Goal: Use online tool/utility: Utilize a website feature to perform a specific function

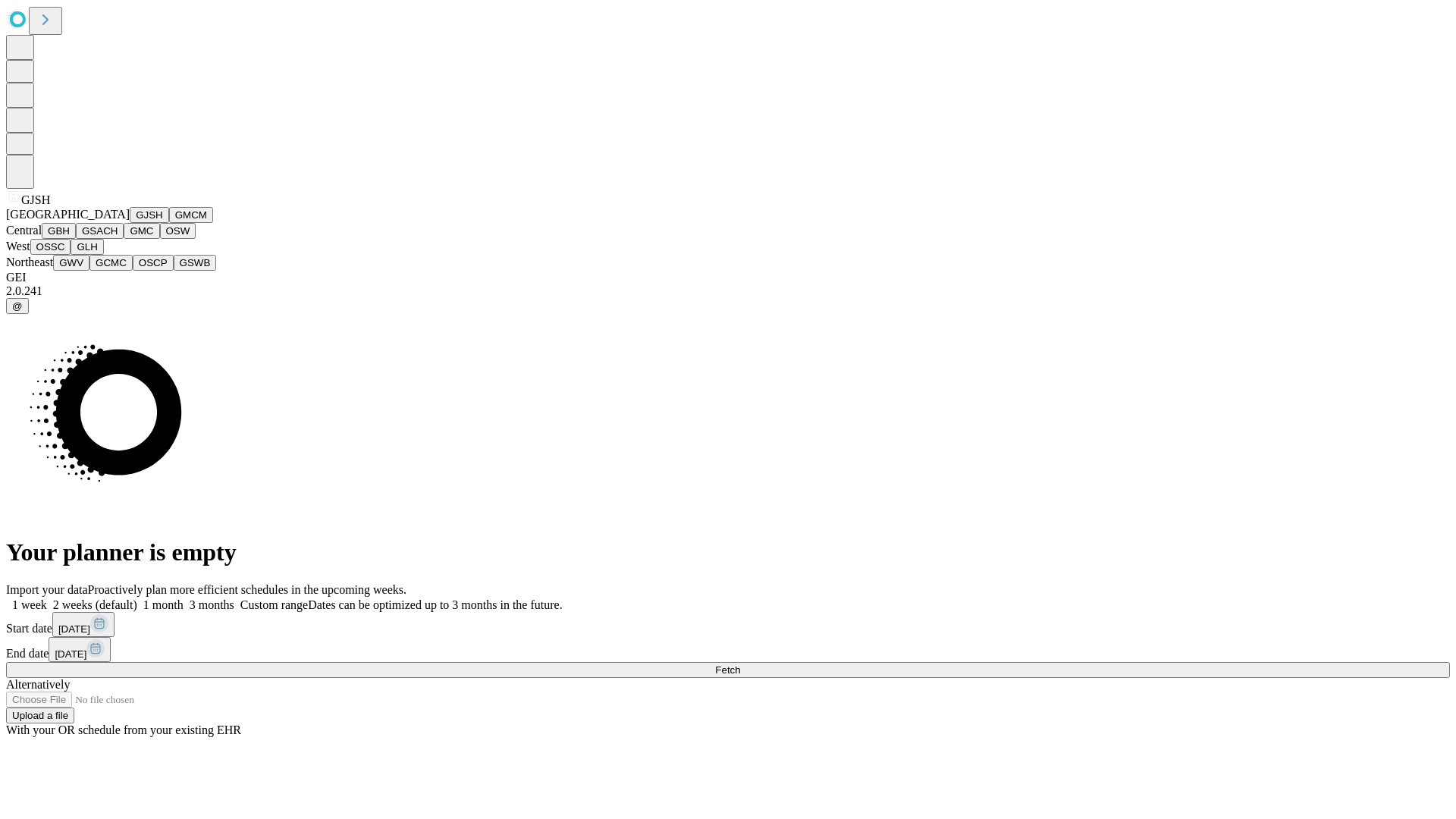
click at [129, 223] on button "GJSH" at bounding box center [149, 215] width 40 height 16
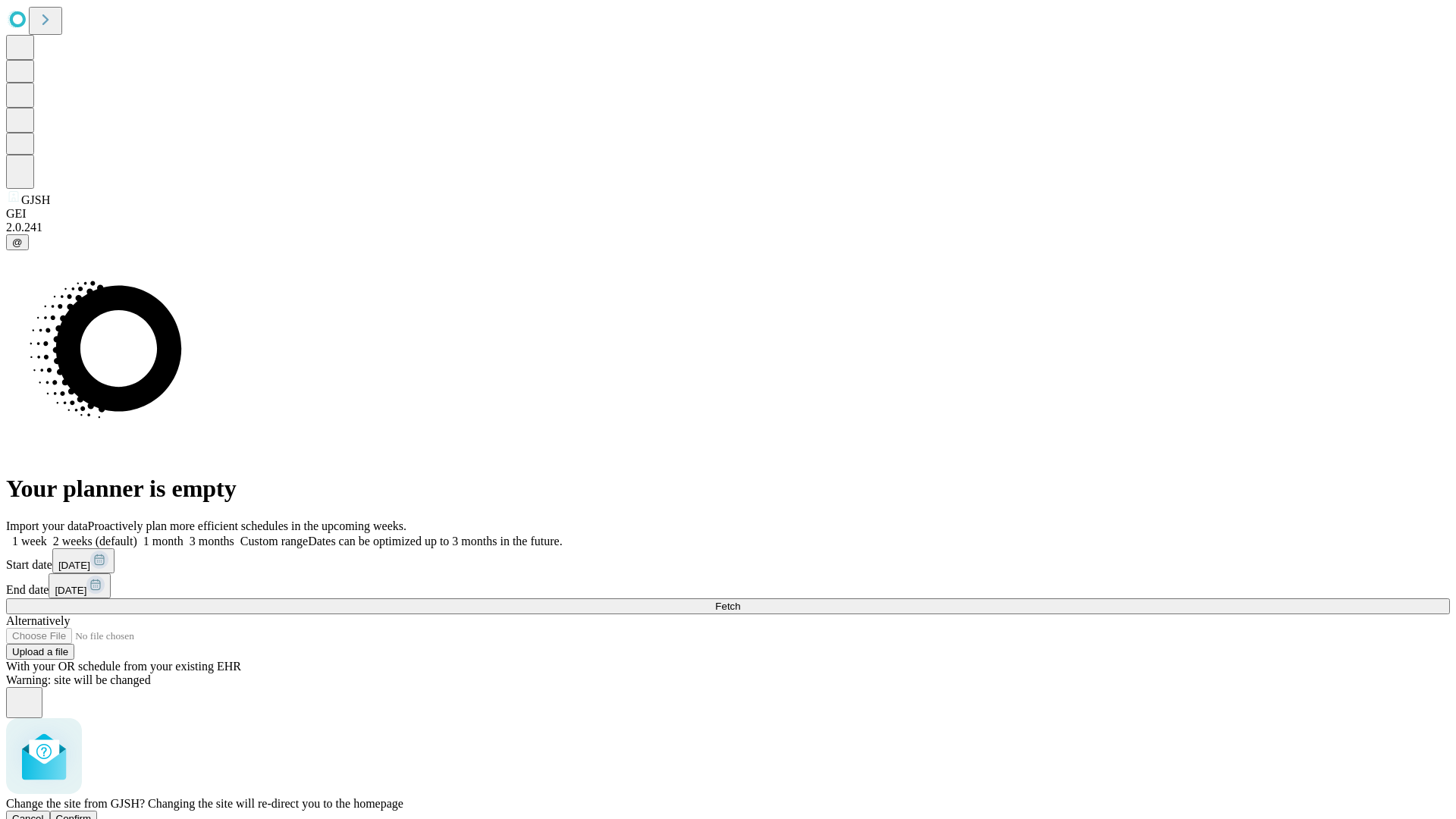
click at [91, 813] on span "Confirm" at bounding box center [74, 818] width 36 height 11
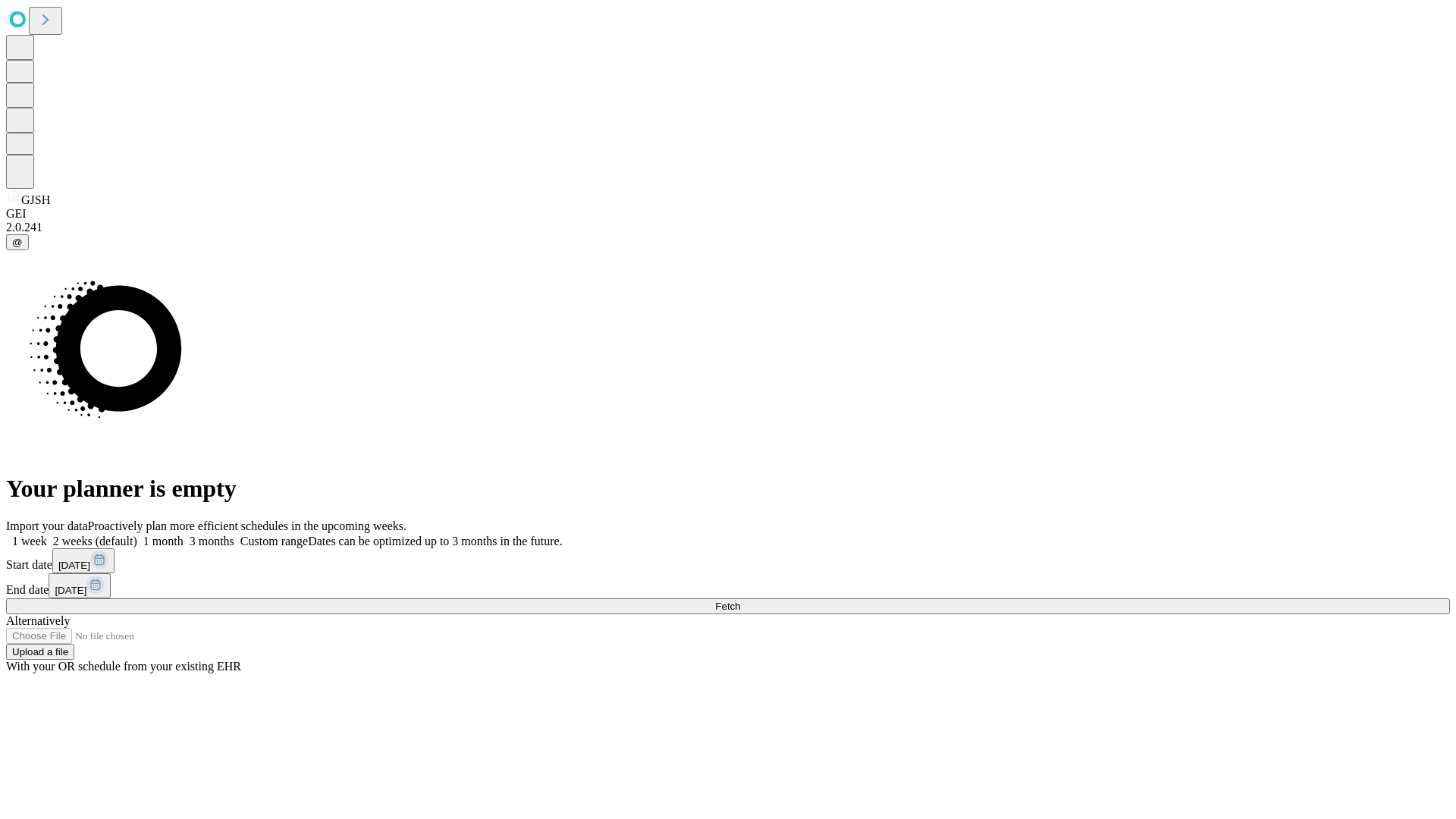
click at [137, 534] on label "2 weeks (default)" at bounding box center [92, 541] width 91 height 13
click at [740, 601] on span "Fetch" at bounding box center [727, 606] width 25 height 11
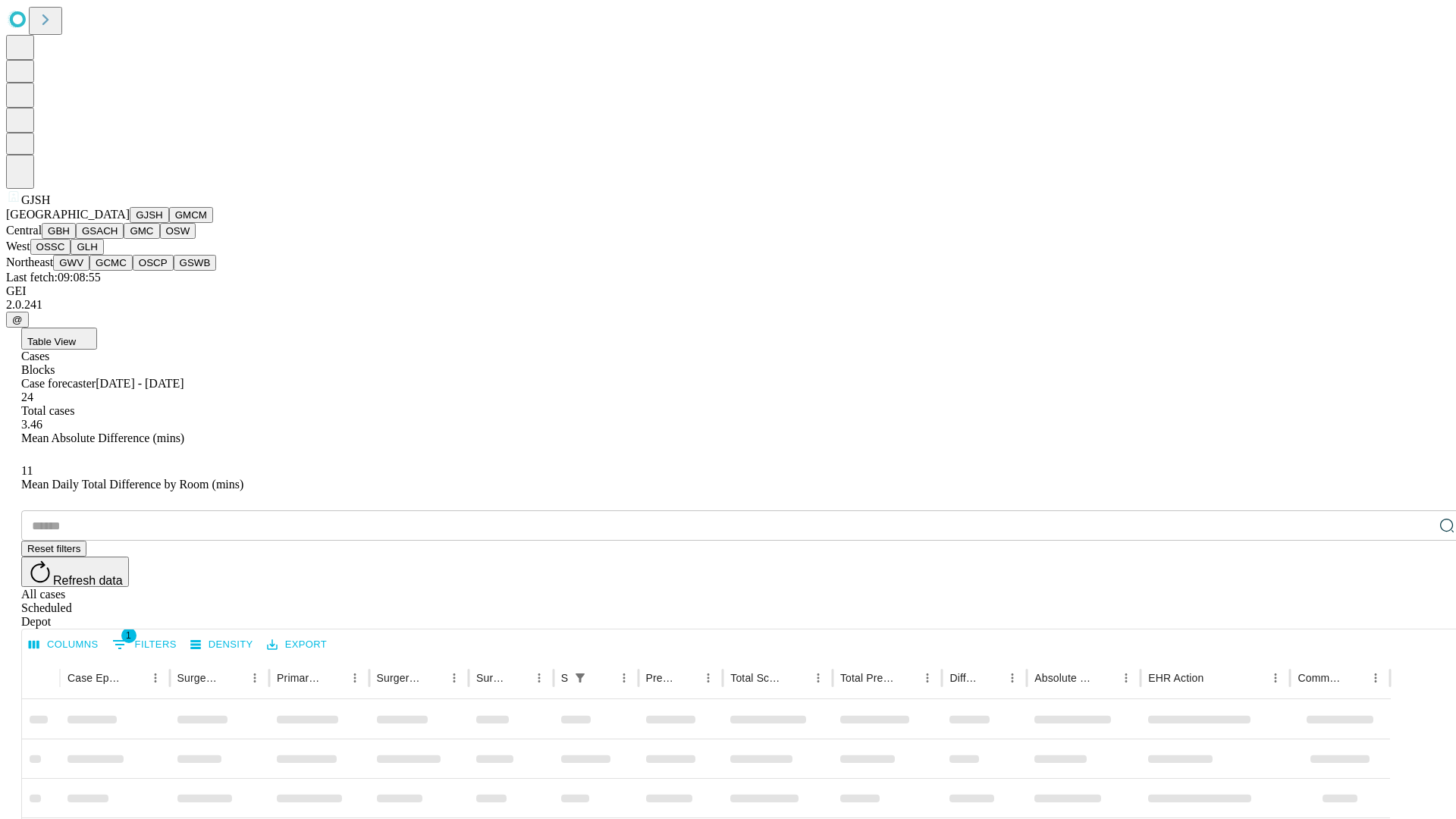
click at [169, 223] on button "GMCM" at bounding box center [191, 215] width 44 height 16
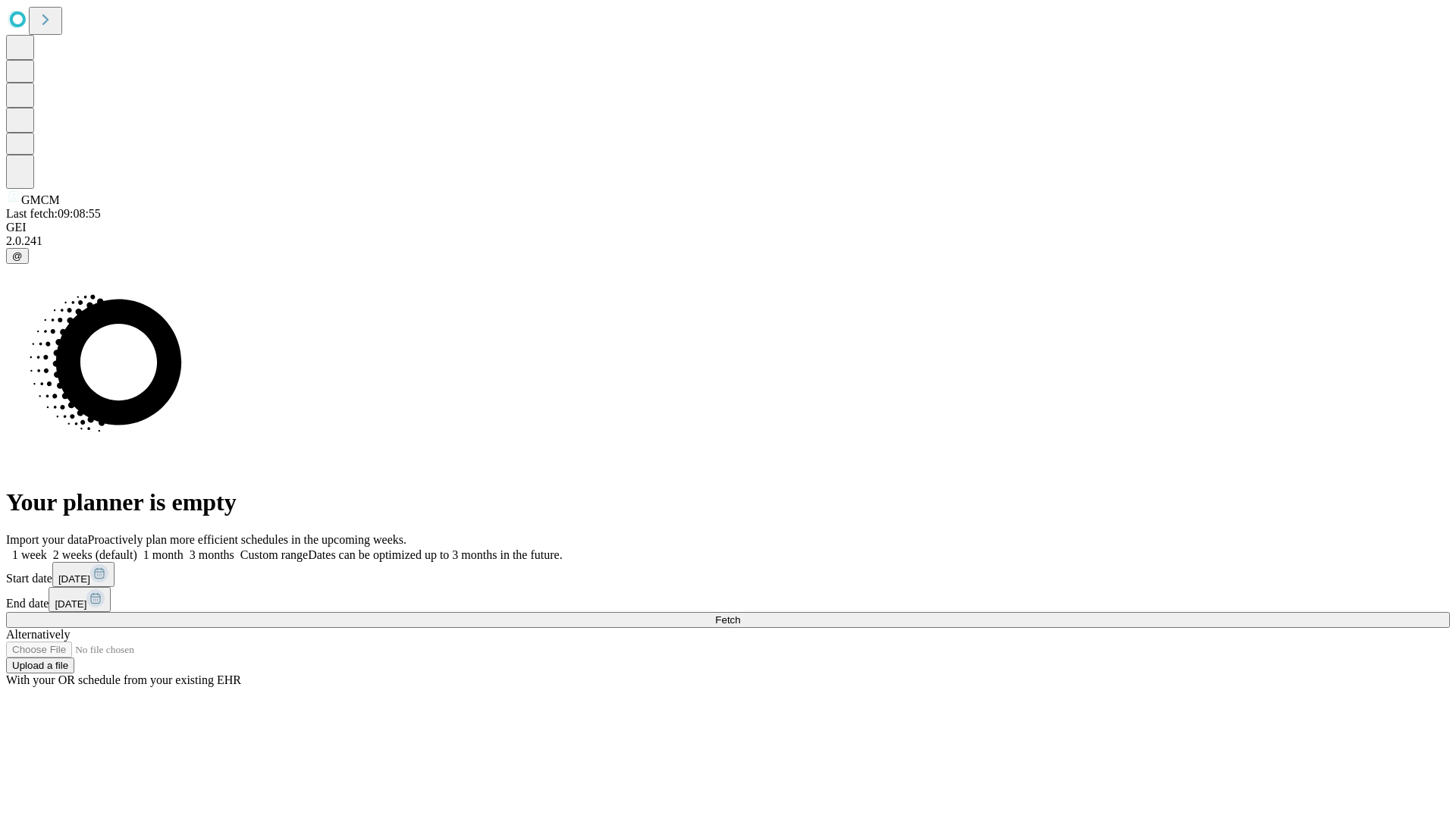
click at [137, 548] on label "2 weeks (default)" at bounding box center [92, 555] width 91 height 13
click at [740, 614] on span "Fetch" at bounding box center [727, 620] width 25 height 11
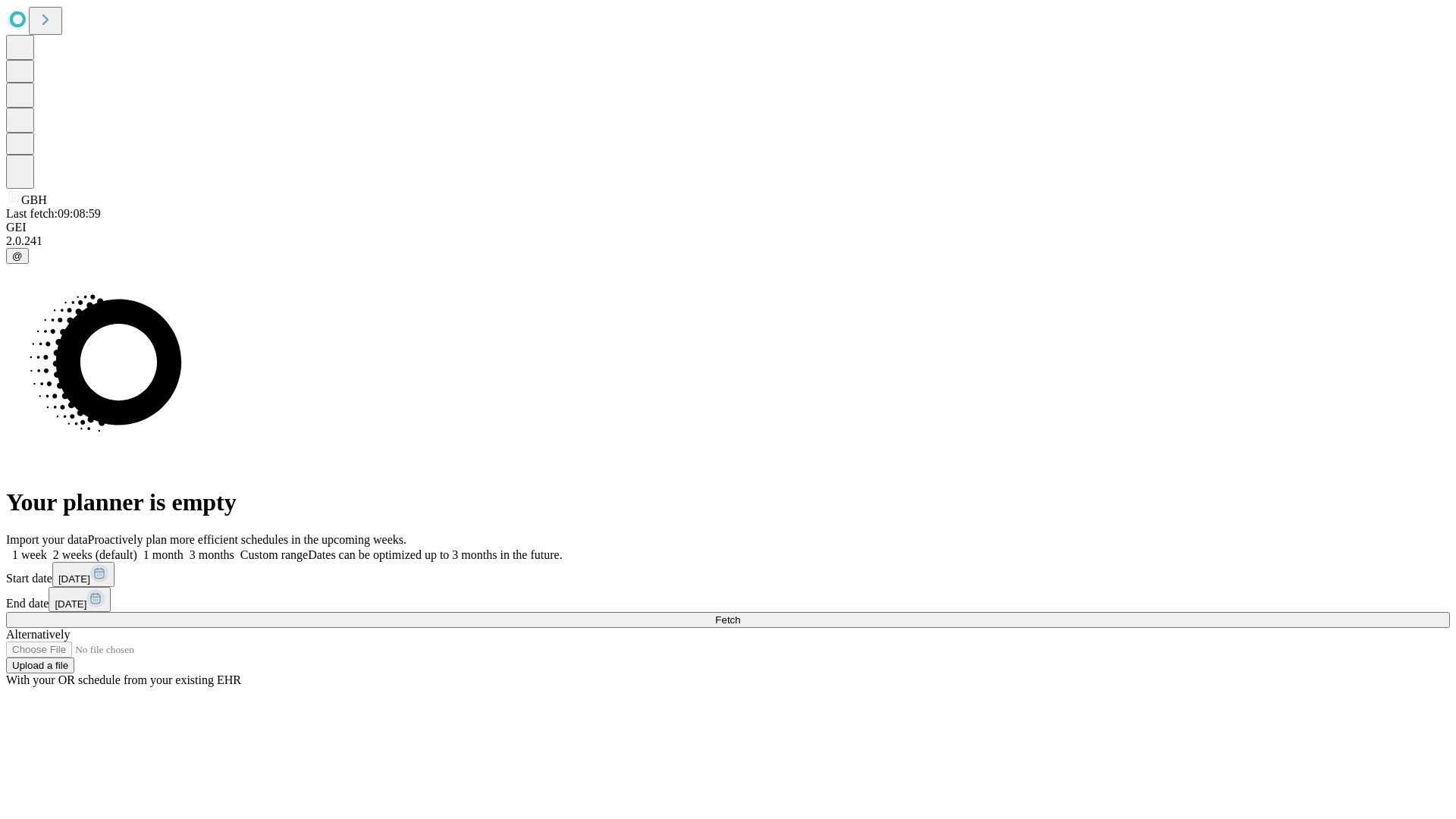
click at [137, 548] on label "2 weeks (default)" at bounding box center [92, 555] width 91 height 13
click at [740, 614] on span "Fetch" at bounding box center [727, 620] width 25 height 11
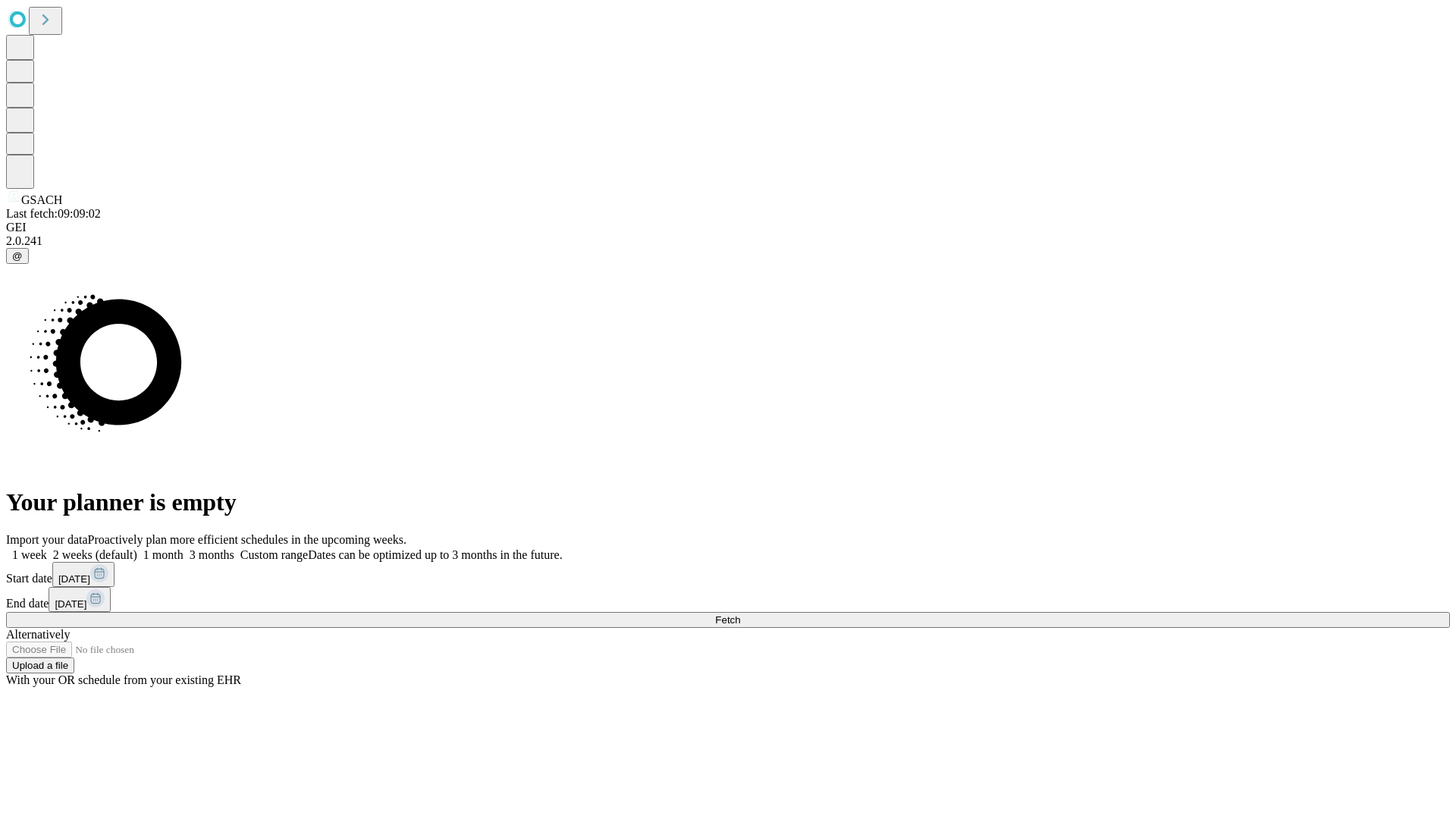
click at [740, 614] on span "Fetch" at bounding box center [727, 620] width 25 height 11
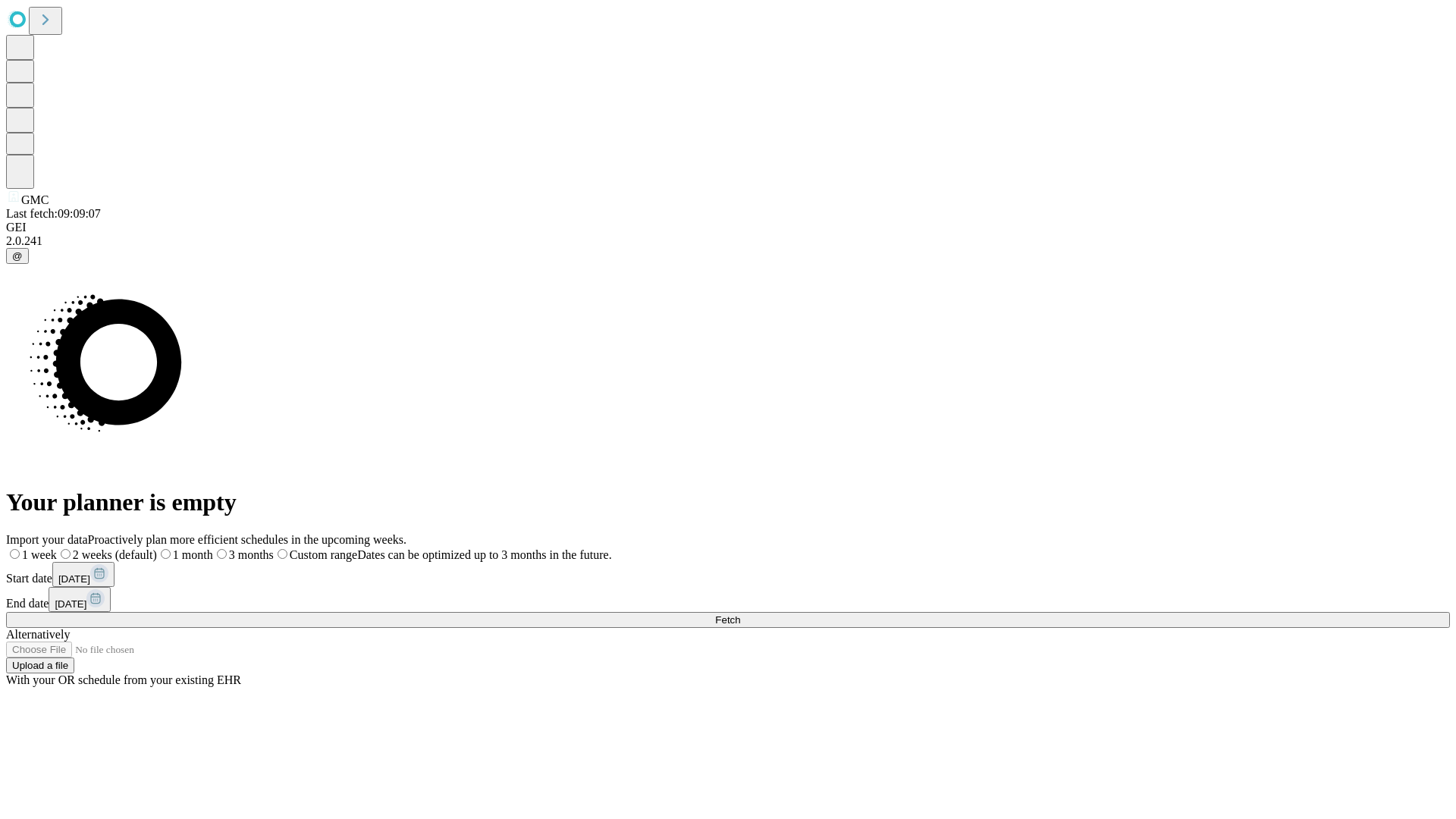
click at [157, 548] on label "2 weeks (default)" at bounding box center [107, 555] width 100 height 13
click at [740, 614] on span "Fetch" at bounding box center [727, 620] width 25 height 11
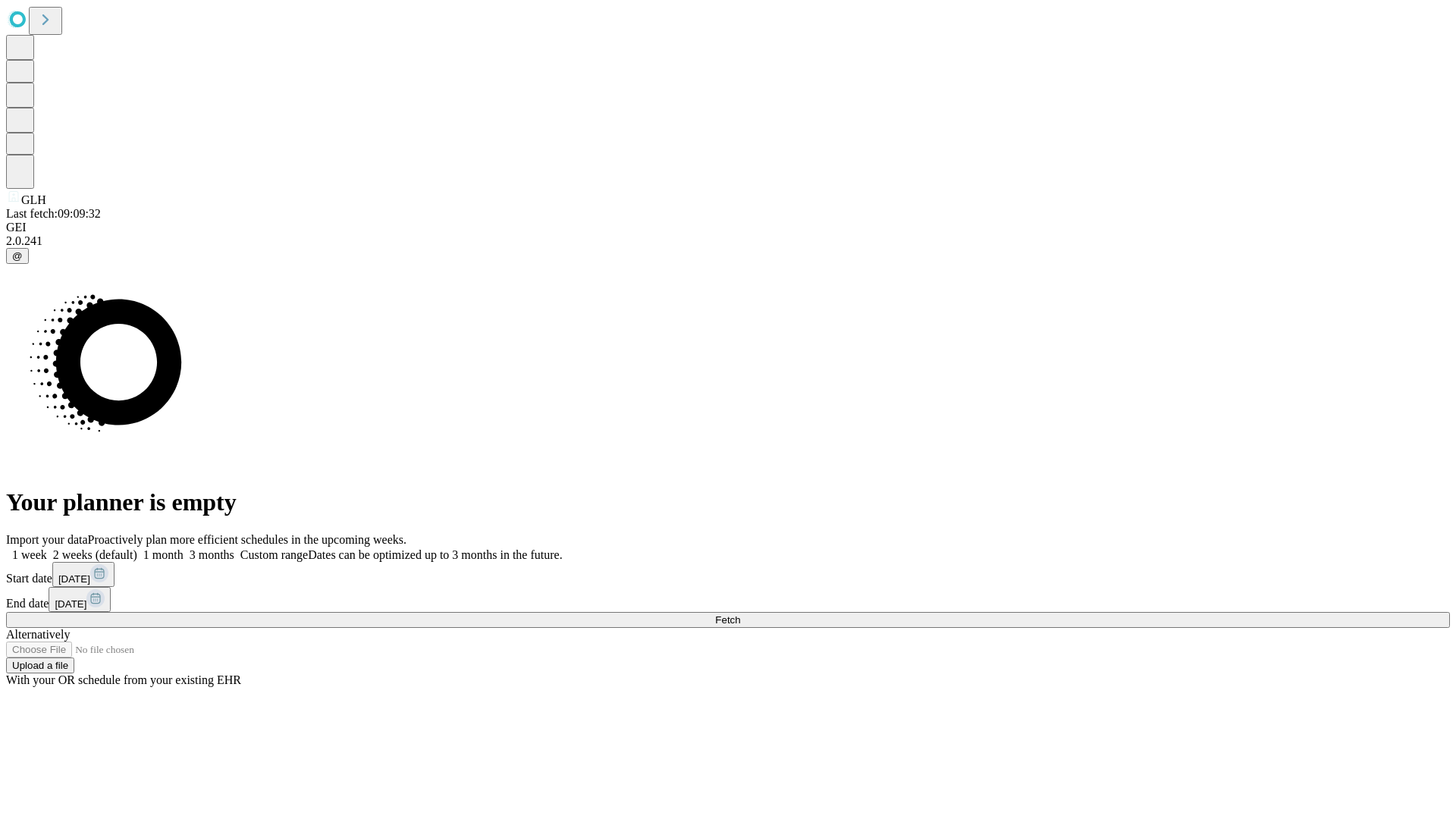
click at [137, 548] on label "2 weeks (default)" at bounding box center [92, 555] width 91 height 13
click at [740, 614] on span "Fetch" at bounding box center [727, 620] width 25 height 11
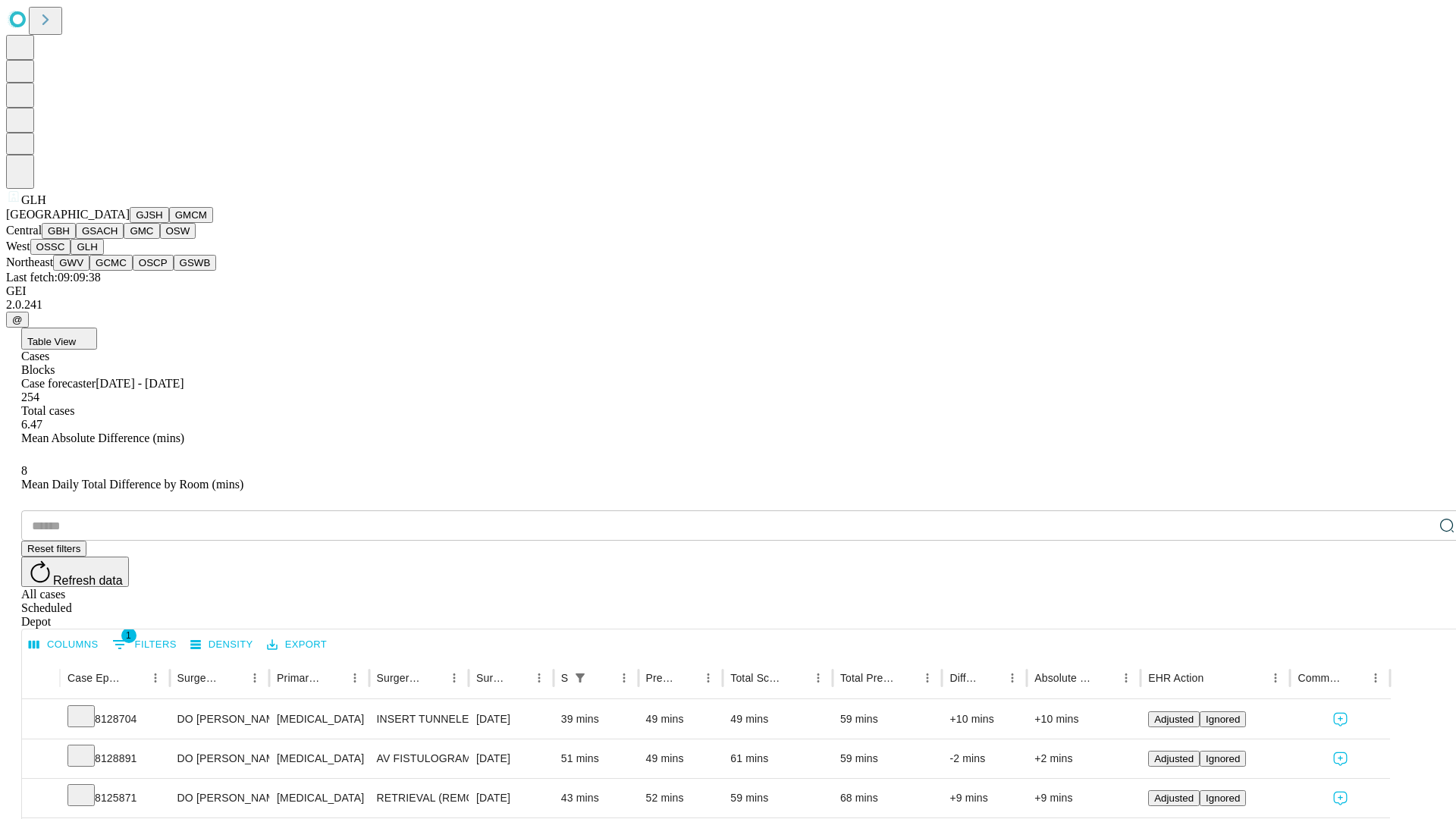
click at [90, 271] on button "GWV" at bounding box center [71, 263] width 36 height 16
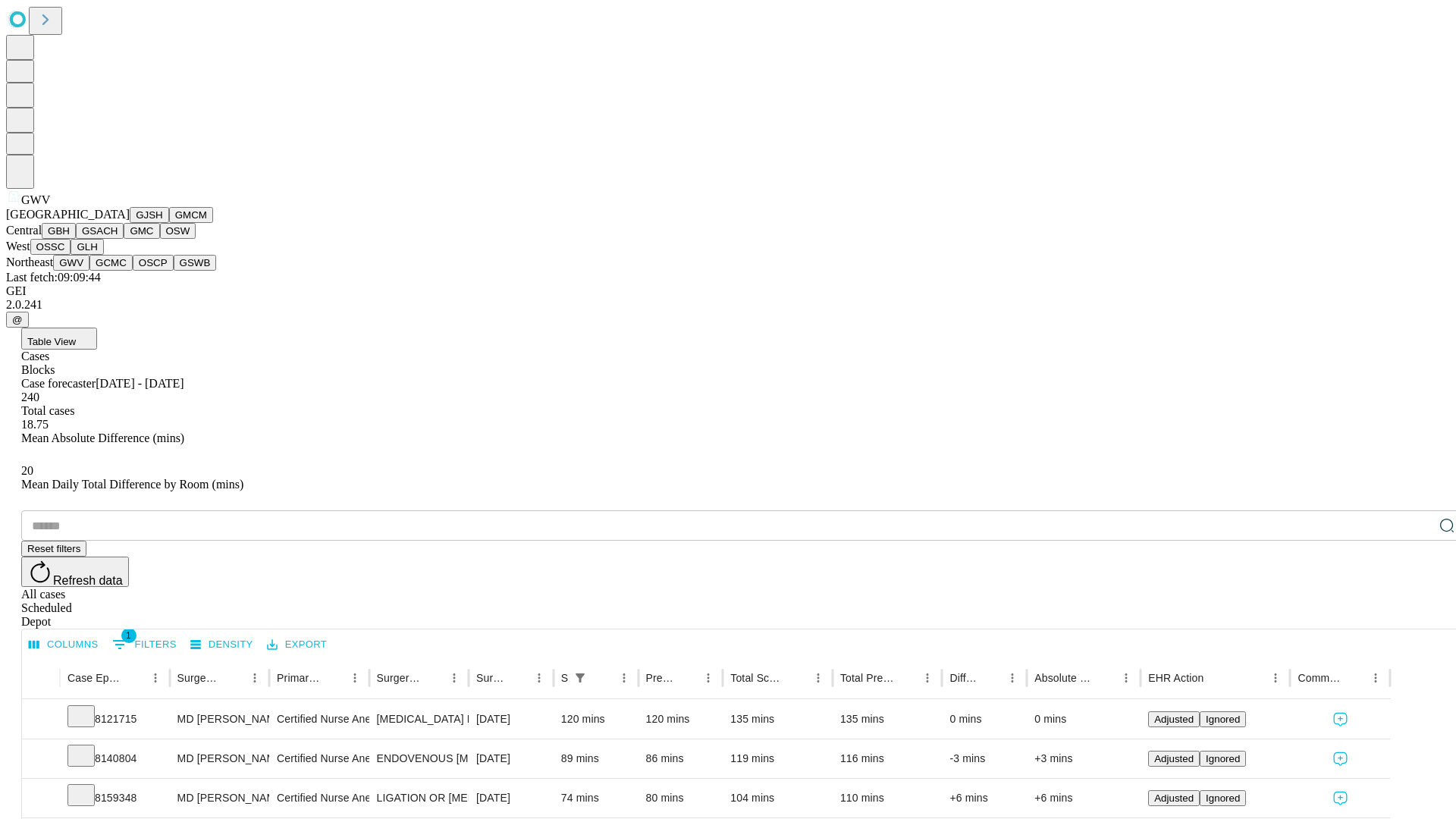
click at [117, 271] on button "GCMC" at bounding box center [111, 263] width 43 height 16
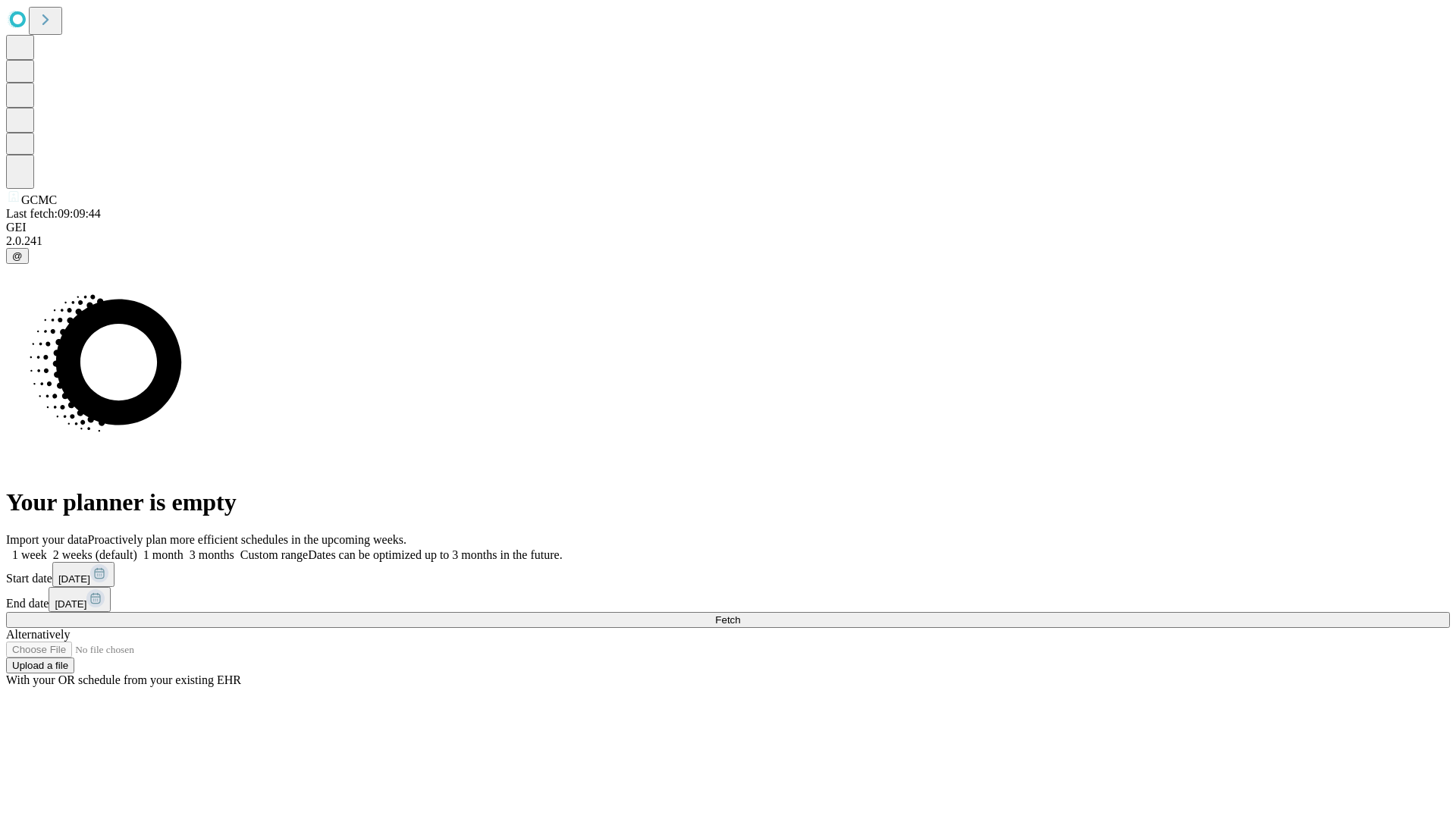
click at [137, 548] on label "2 weeks (default)" at bounding box center [92, 555] width 91 height 13
click at [740, 614] on span "Fetch" at bounding box center [727, 620] width 25 height 11
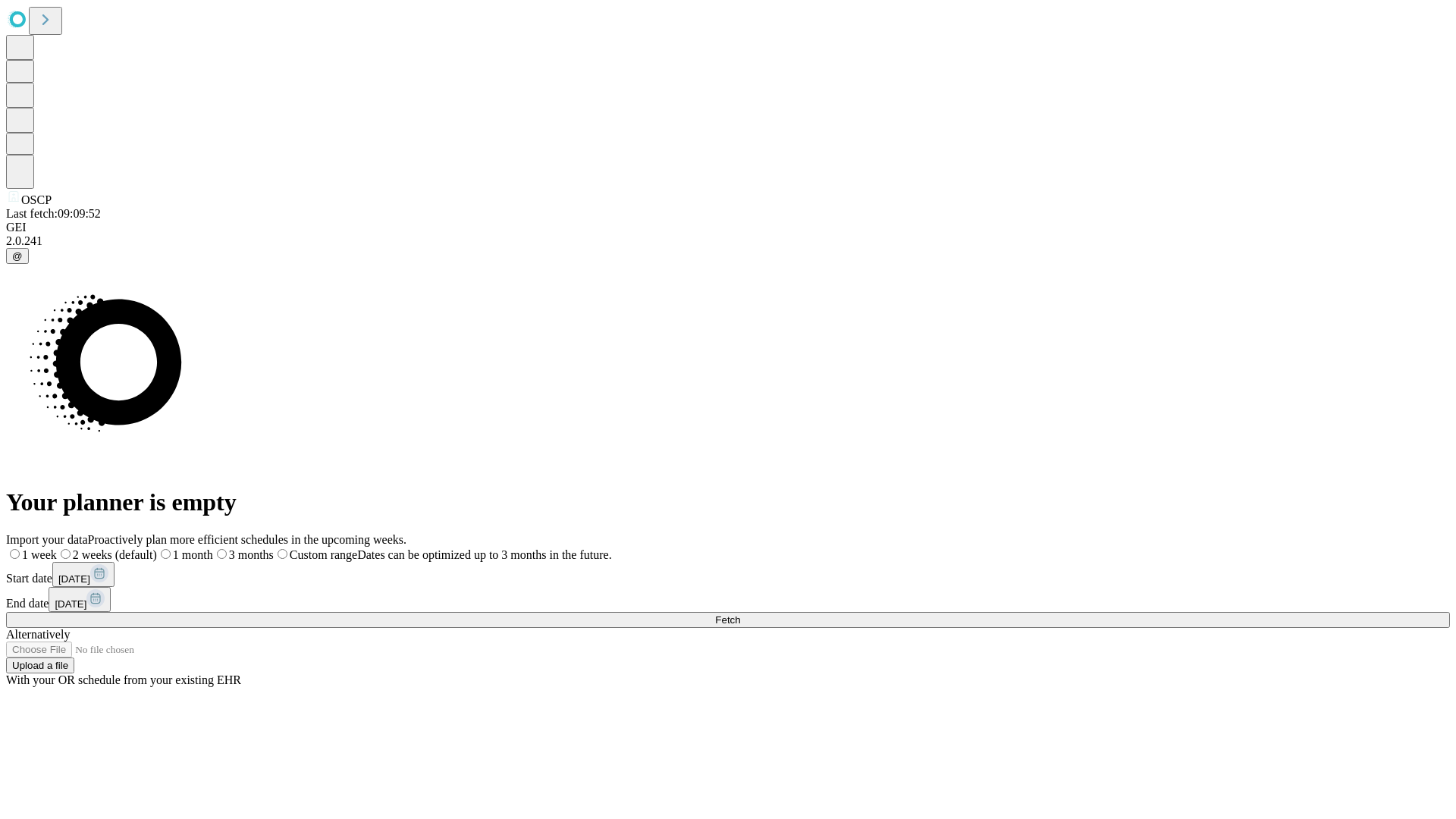
click at [740, 614] on span "Fetch" at bounding box center [727, 620] width 25 height 11
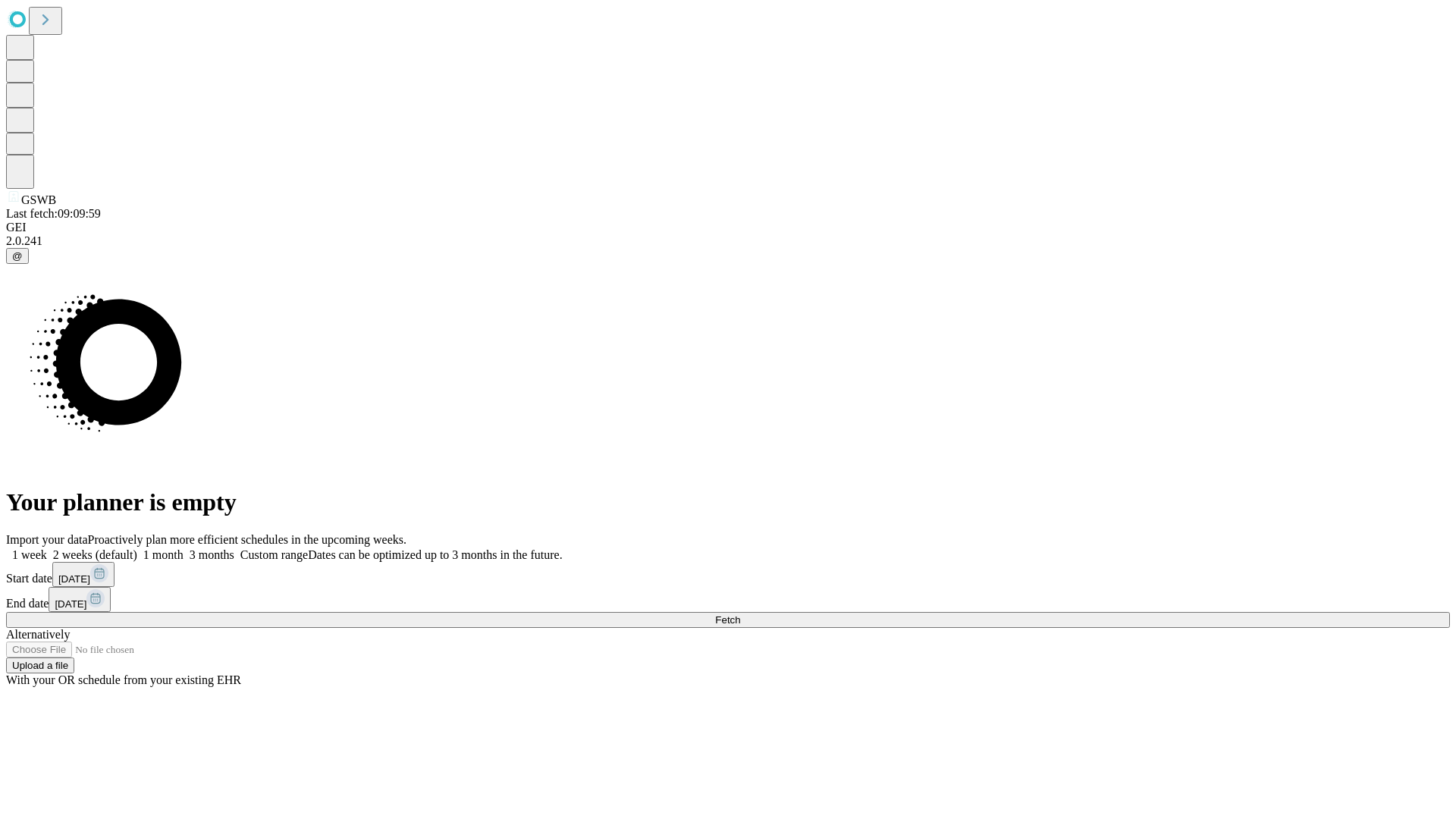
click at [137, 548] on label "2 weeks (default)" at bounding box center [92, 555] width 91 height 13
click at [740, 614] on span "Fetch" at bounding box center [727, 620] width 25 height 11
